Goal: Download file/media: Download file/media

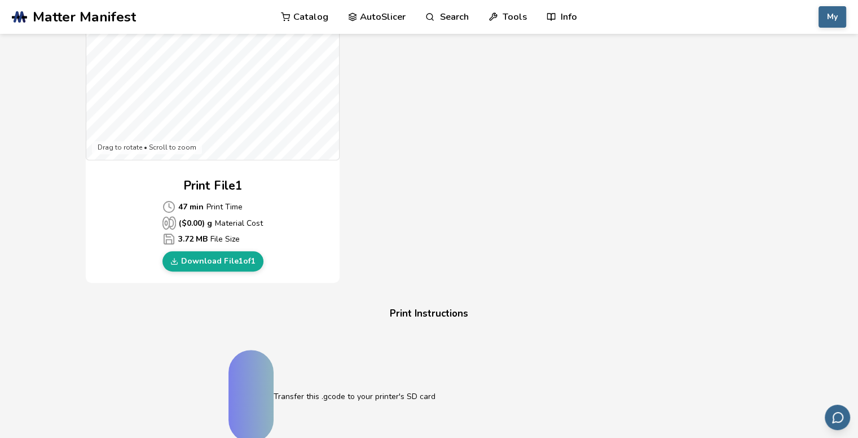
scroll to position [451, 0]
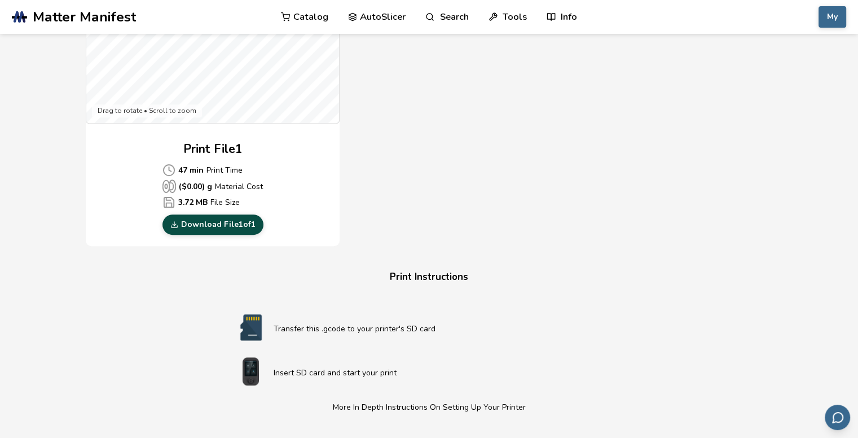
click at [192, 224] on link "Download File 1 of 1" at bounding box center [212, 224] width 101 height 20
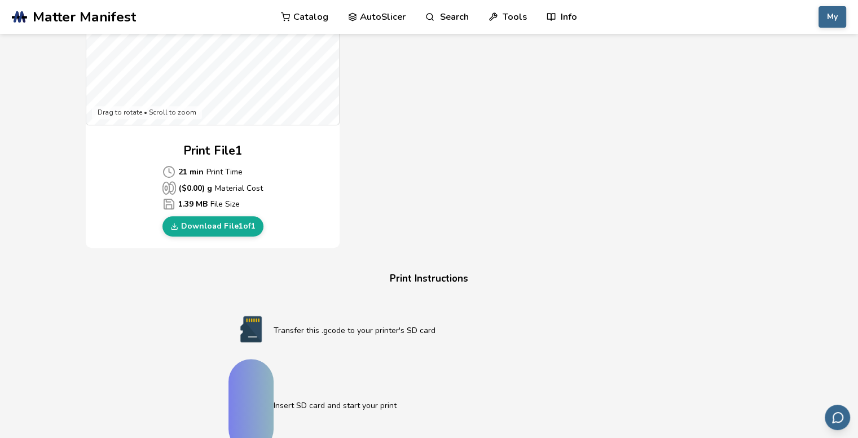
scroll to position [451, 0]
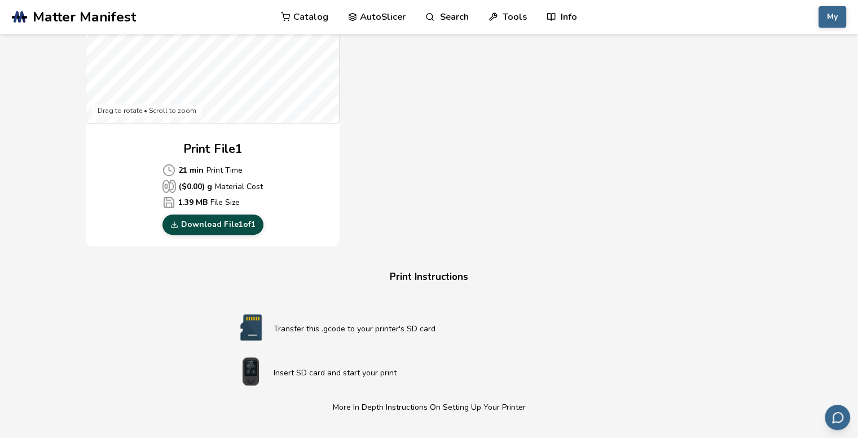
click at [203, 224] on link "Download File 1 of 1" at bounding box center [212, 224] width 101 height 20
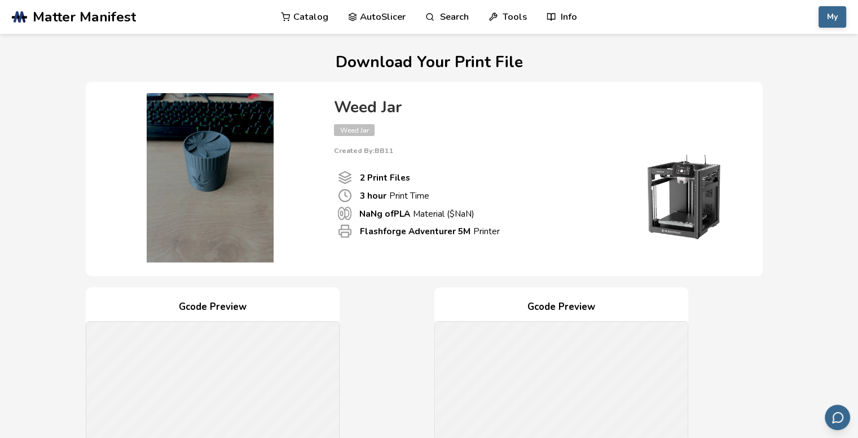
click at [210, 224] on img at bounding box center [210, 177] width 226 height 169
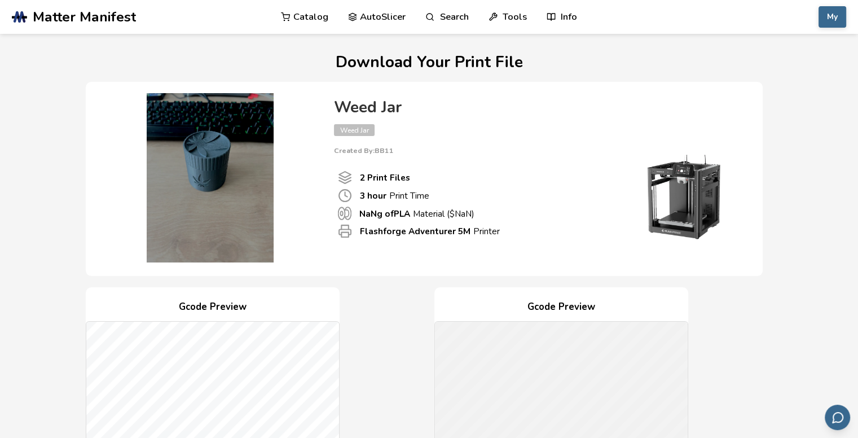
scroll to position [451, 0]
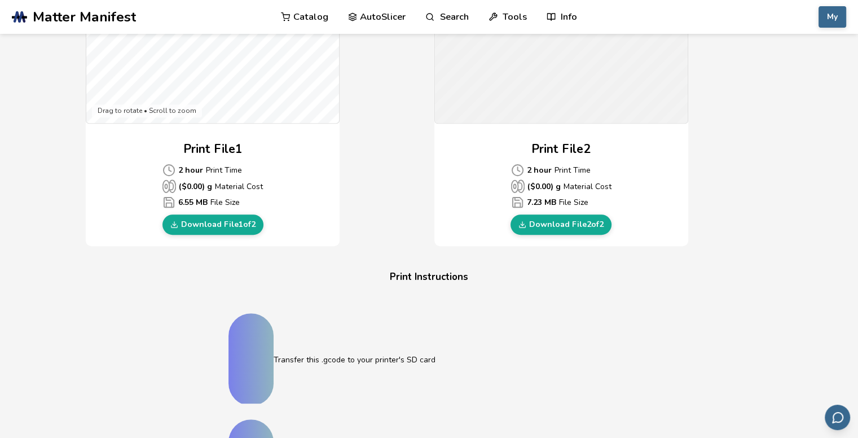
click at [210, 224] on link "Download File 1 of 2" at bounding box center [212, 224] width 101 height 20
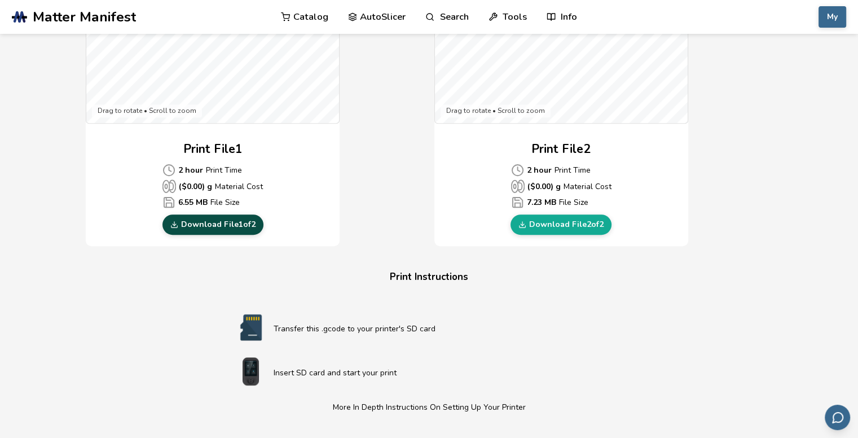
click at [216, 224] on link "Download File 1 of 2" at bounding box center [212, 224] width 101 height 20
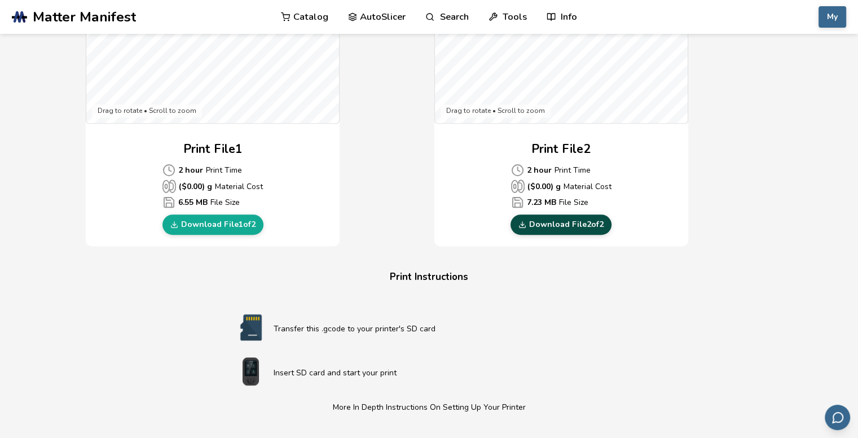
click at [557, 226] on link "Download File 2 of 2" at bounding box center [561, 224] width 101 height 20
drag, startPoint x: 51, startPoint y: 276, endPoint x: 49, endPoint y: 177, distance: 98.7
click at [51, 275] on section "Download Your Print File Weed Jar Weed Jar Created By: BB11 2 Print Files 3 hou…" at bounding box center [429, 143] width 858 height 1120
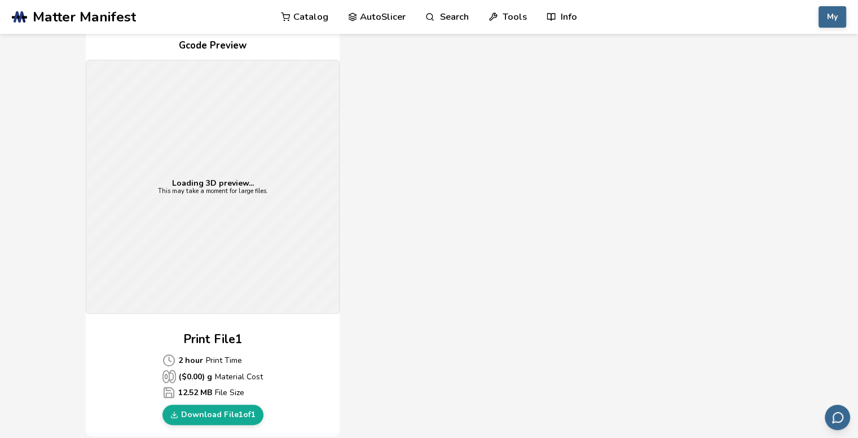
scroll to position [282, 0]
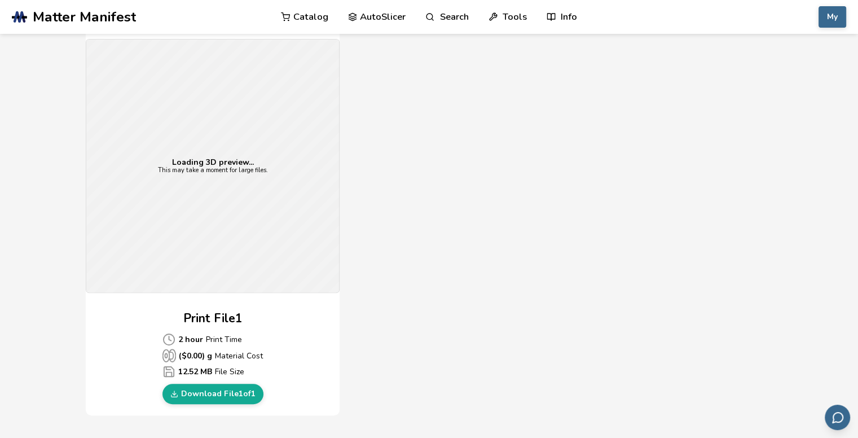
click at [196, 224] on div "Loading 3D preview... This may take a moment for large files." at bounding box center [212, 165] width 253 height 253
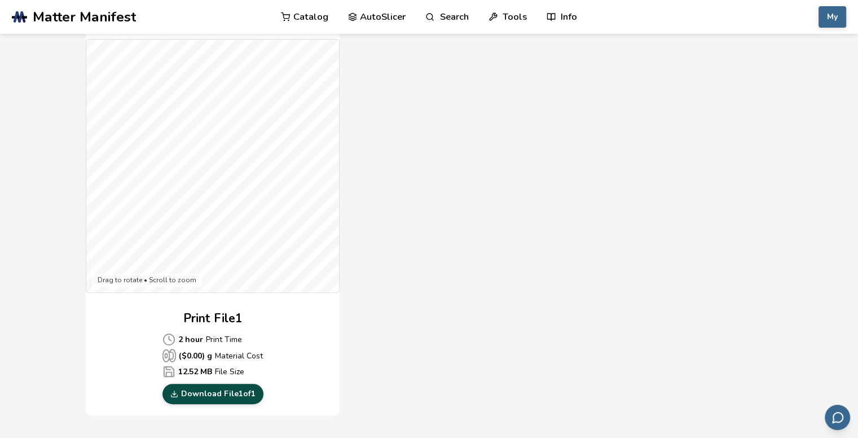
scroll to position [451, 0]
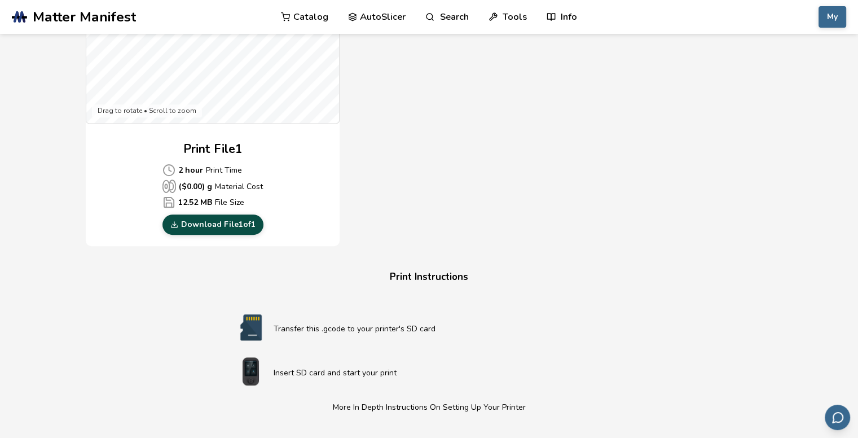
click at [210, 222] on link "Download File 1 of 1" at bounding box center [212, 224] width 101 height 20
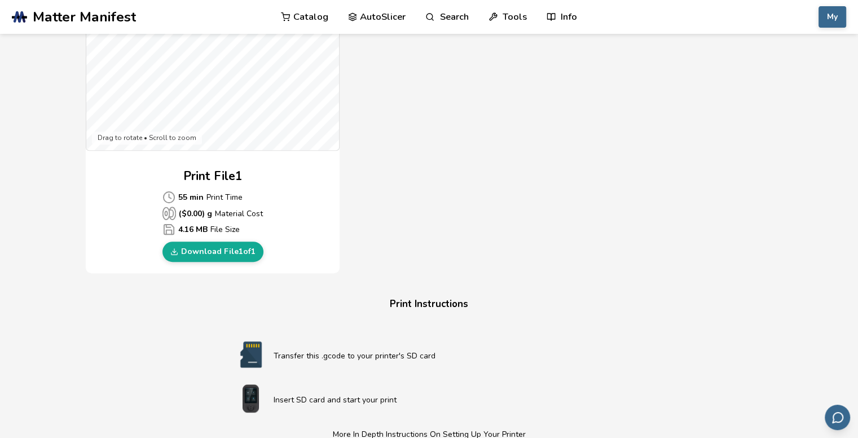
scroll to position [451, 0]
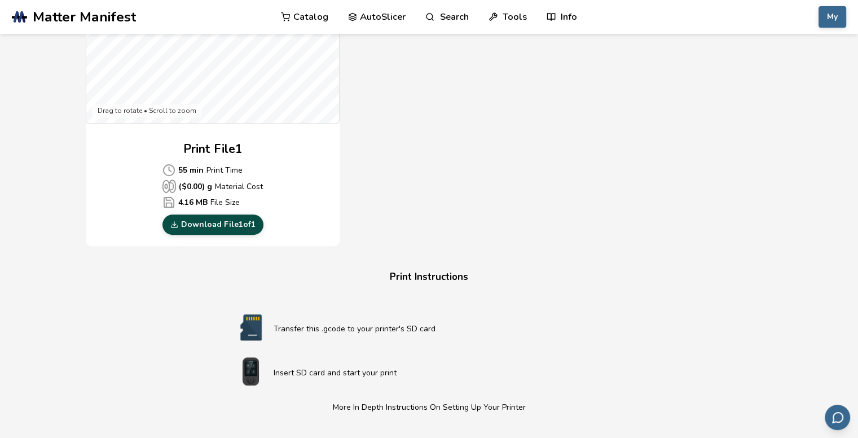
click at [234, 222] on link "Download File 1 of 1" at bounding box center [212, 224] width 101 height 20
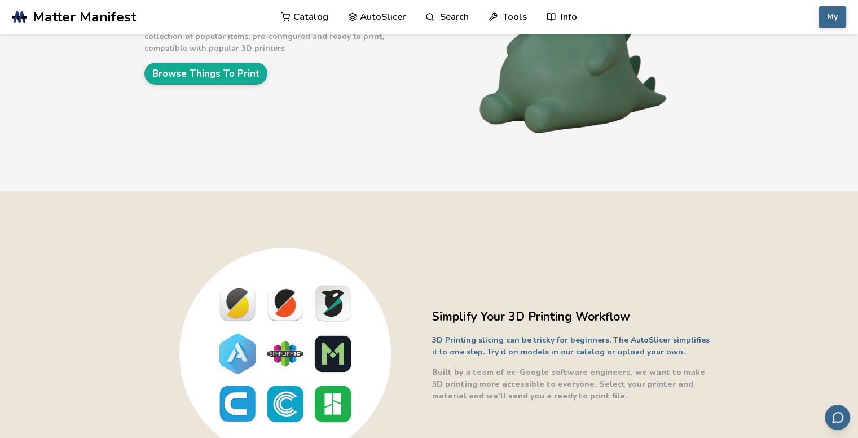
scroll to position [113, 0]
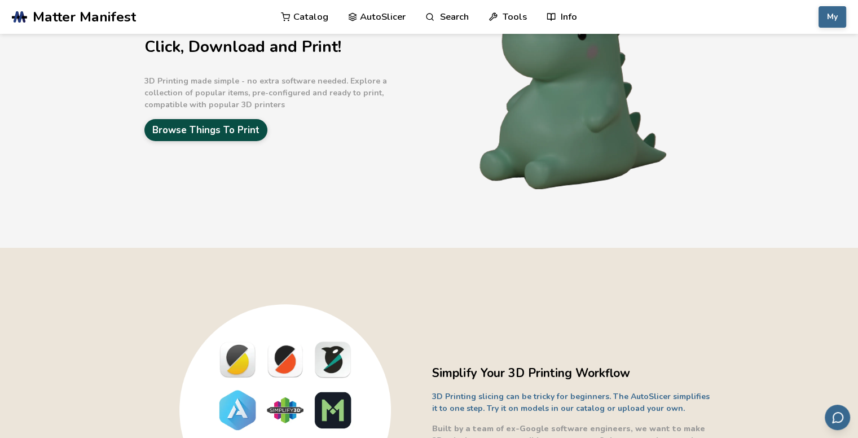
click at [216, 133] on link "Browse Things To Print" at bounding box center [205, 130] width 123 height 22
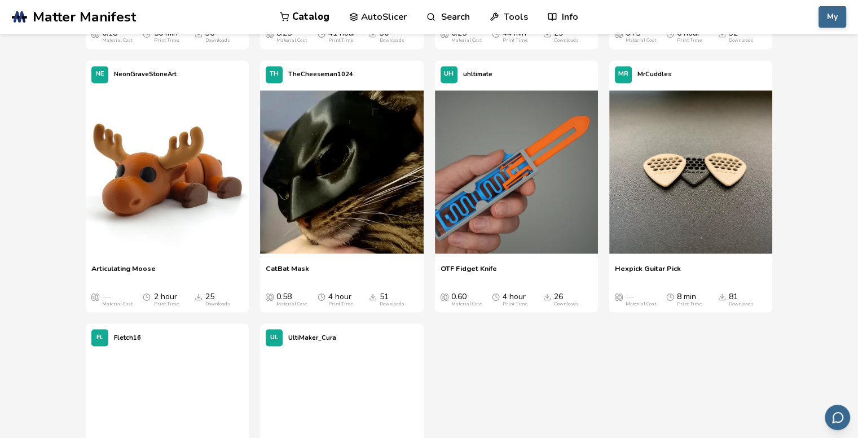
scroll to position [2087, 0]
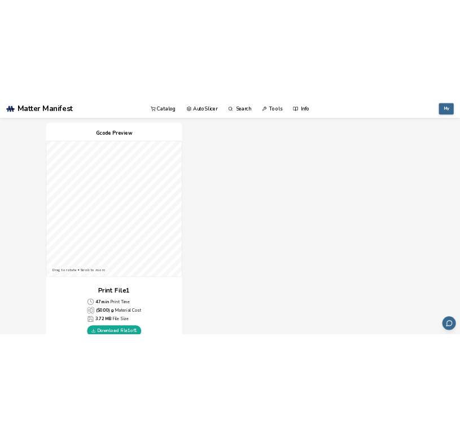
scroll to position [113, 0]
